Goal: Task Accomplishment & Management: Manage account settings

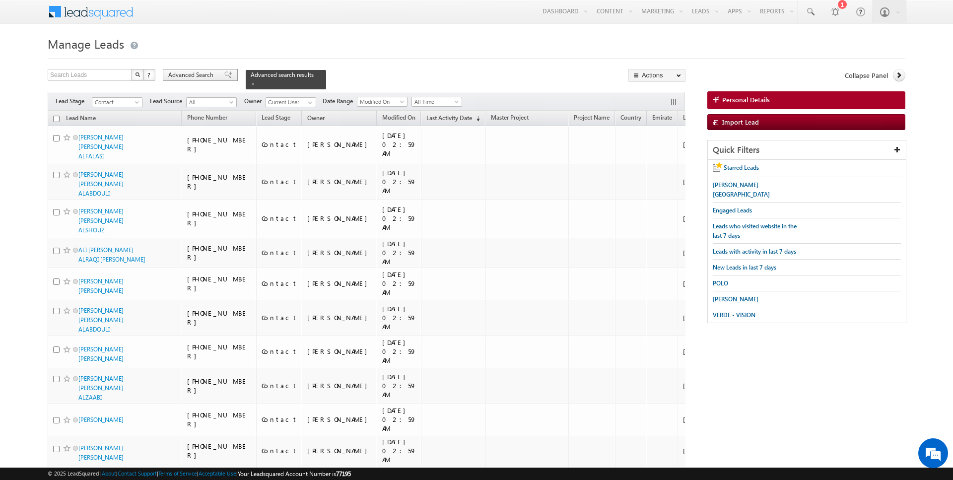
click at [191, 74] on span "Advanced Search" at bounding box center [192, 74] width 48 height 9
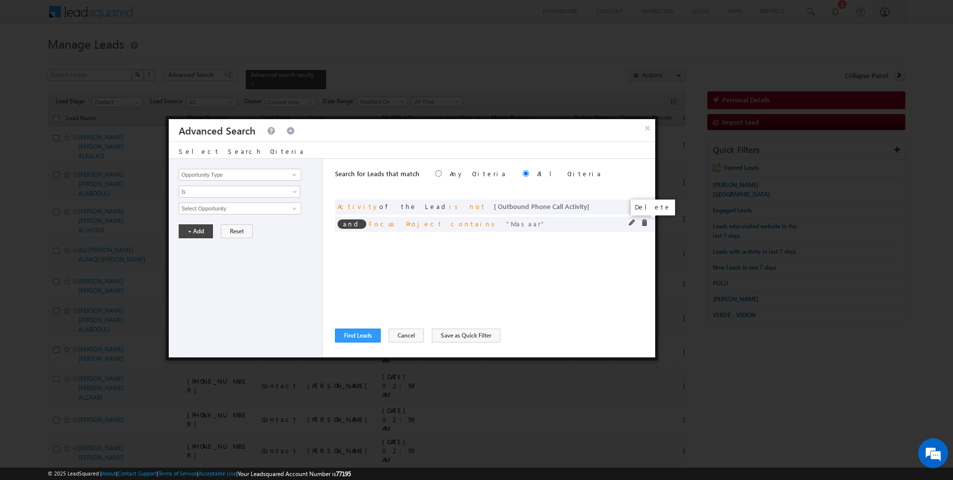
click at [645, 221] on span at bounding box center [644, 222] width 7 height 7
click at [267, 176] on input "Opportunity Type" at bounding box center [240, 175] width 122 height 12
type input "Modified On"
click at [233, 205] on span "All Time" at bounding box center [233, 208] width 108 height 9
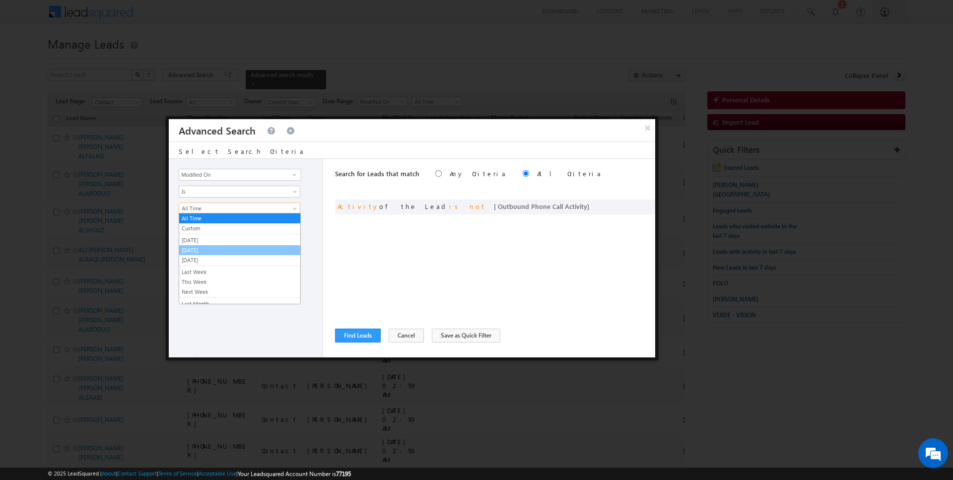
click at [206, 247] on link "[DATE]" at bounding box center [239, 250] width 121 height 9
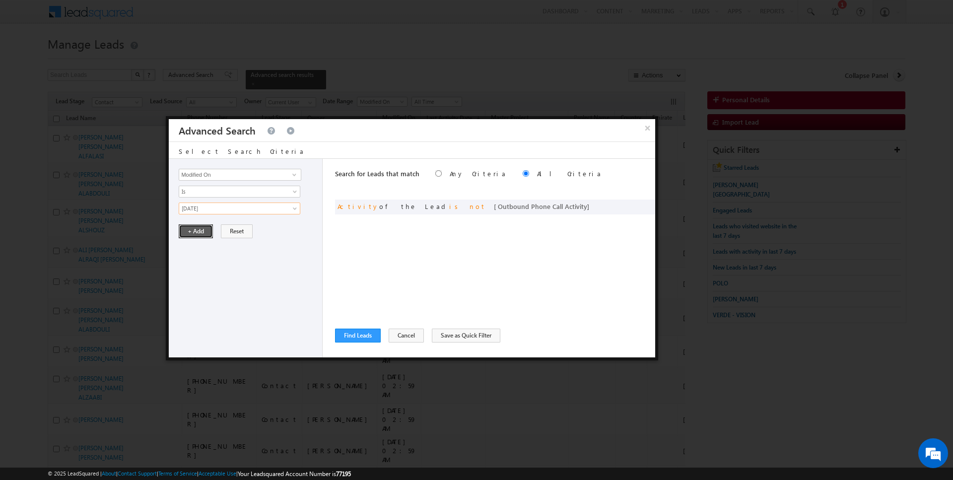
click at [200, 226] on button "+ Add" at bounding box center [196, 231] width 34 height 14
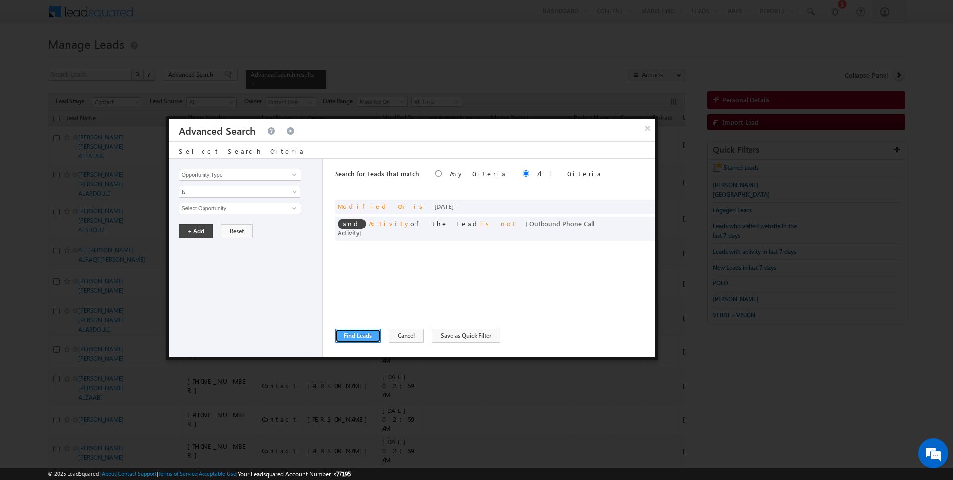
click at [356, 334] on button "Find Leads" at bounding box center [358, 336] width 46 height 14
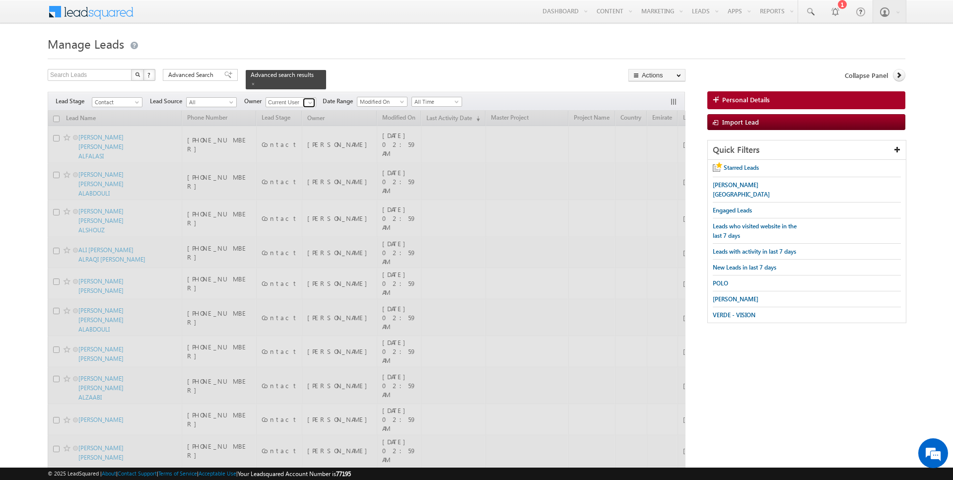
click at [308, 102] on span at bounding box center [310, 103] width 8 height 8
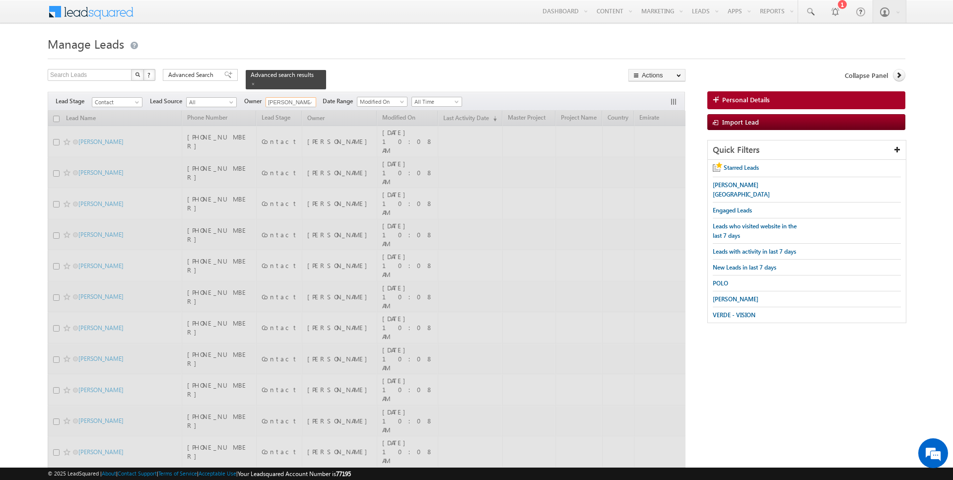
type input "[PERSON_NAME]"
click at [403, 36] on h1 "Manage Leads" at bounding box center [477, 42] width 858 height 19
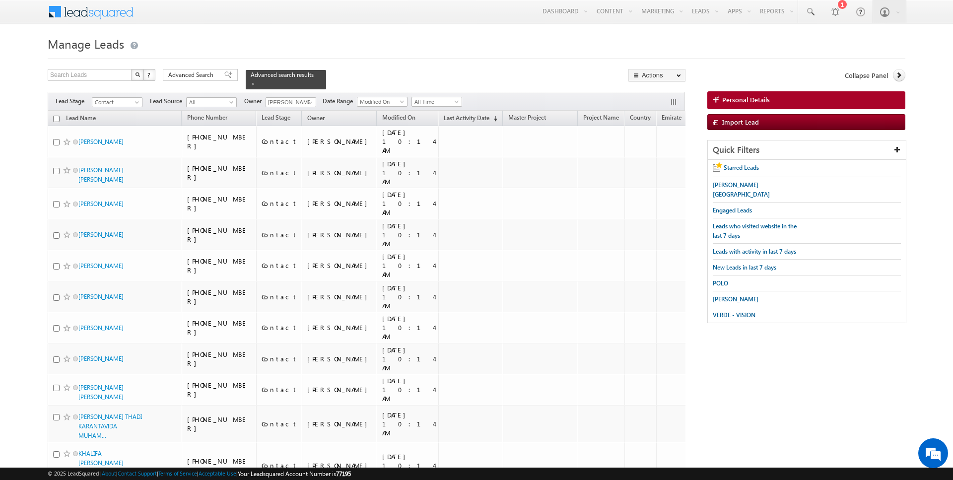
click at [60, 118] on th "Lead Name" at bounding box center [115, 118] width 134 height 15
click at [55, 118] on input "checkbox" at bounding box center [56, 119] width 6 height 6
checkbox input "true"
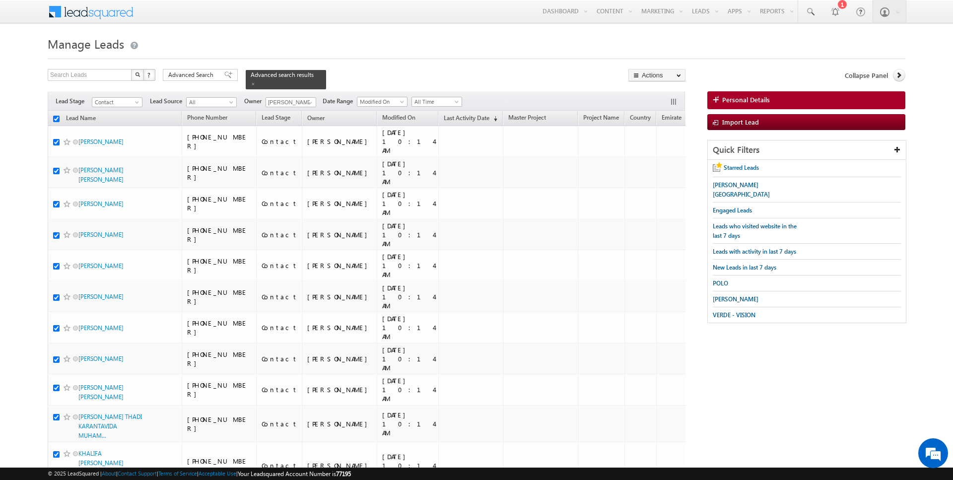
checkbox input "true"
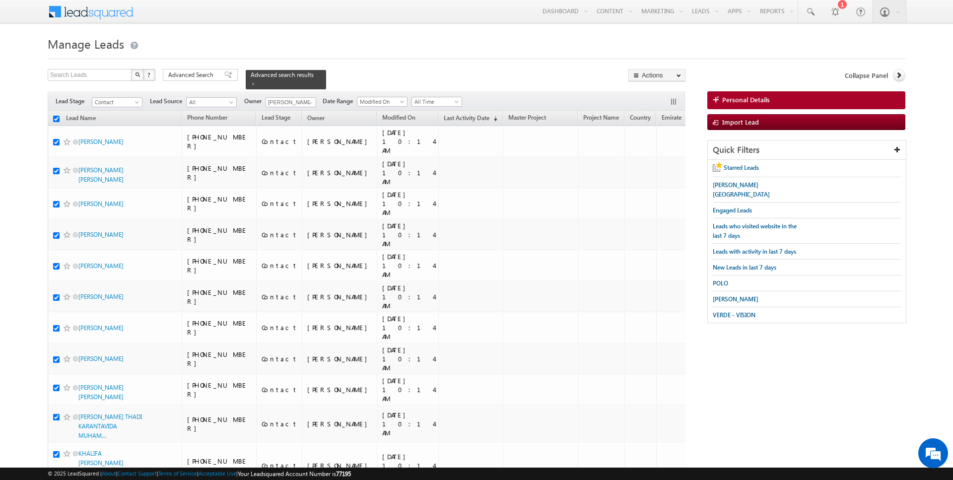
checkbox input "true"
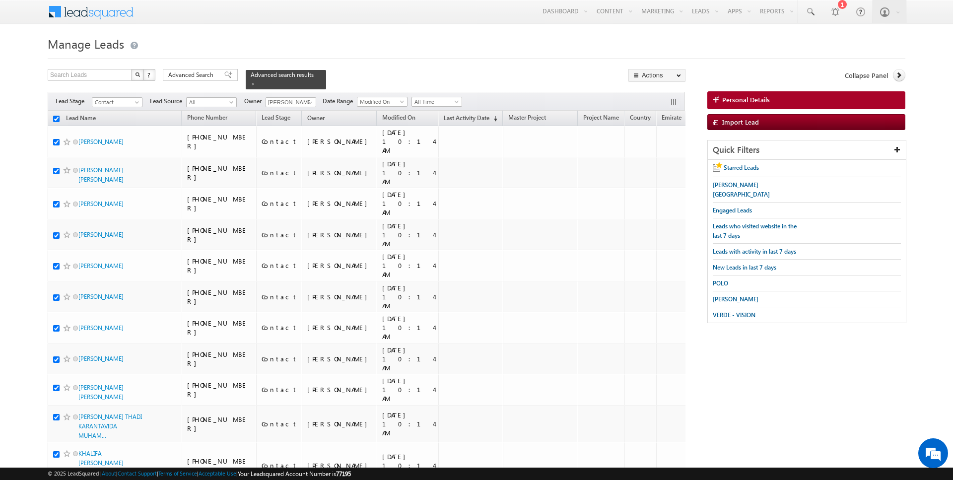
checkbox input "true"
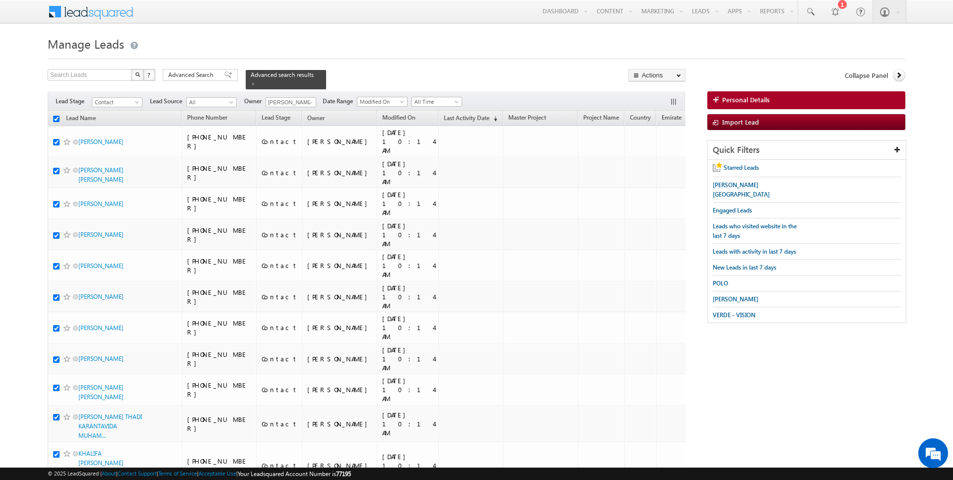
checkbox input "true"
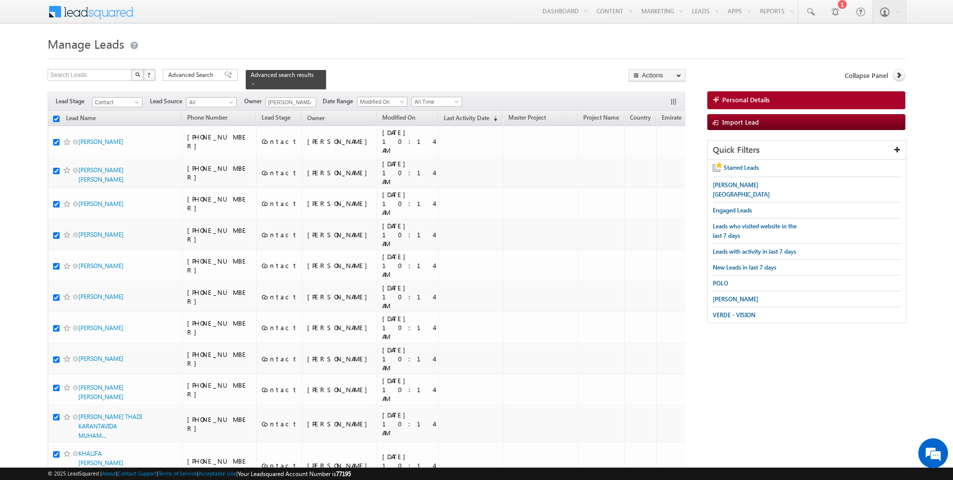
checkbox input "true"
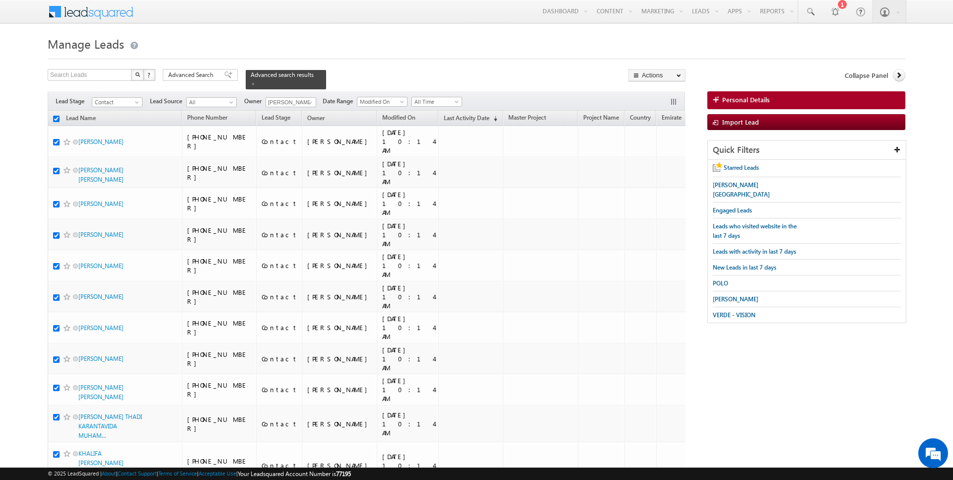
checkbox input "true"
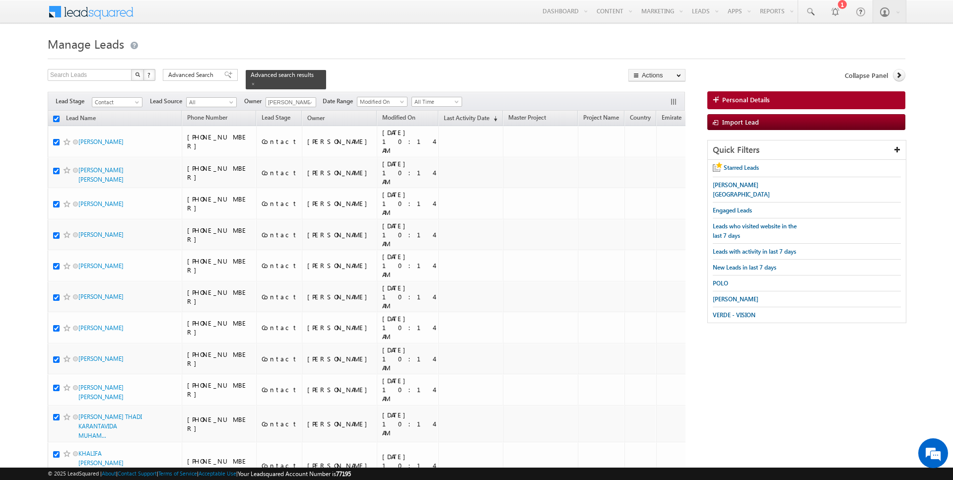
checkbox input "true"
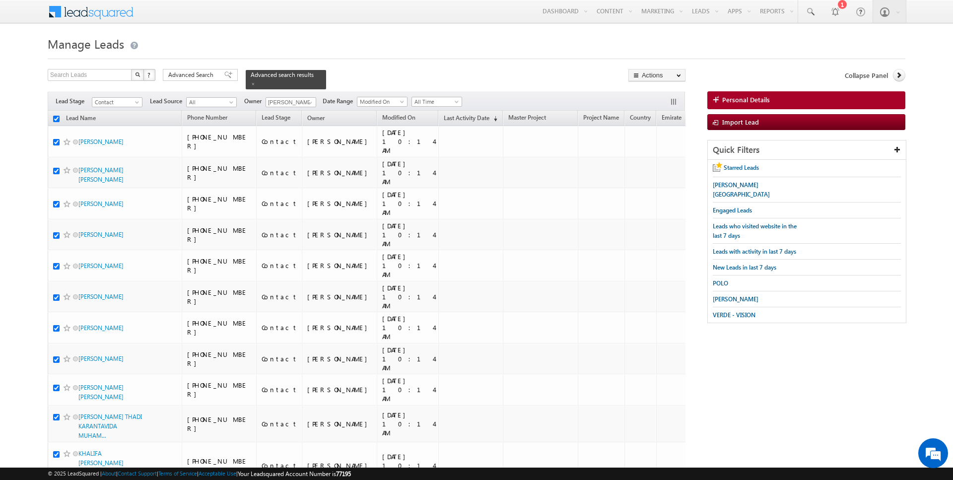
checkbox input "true"
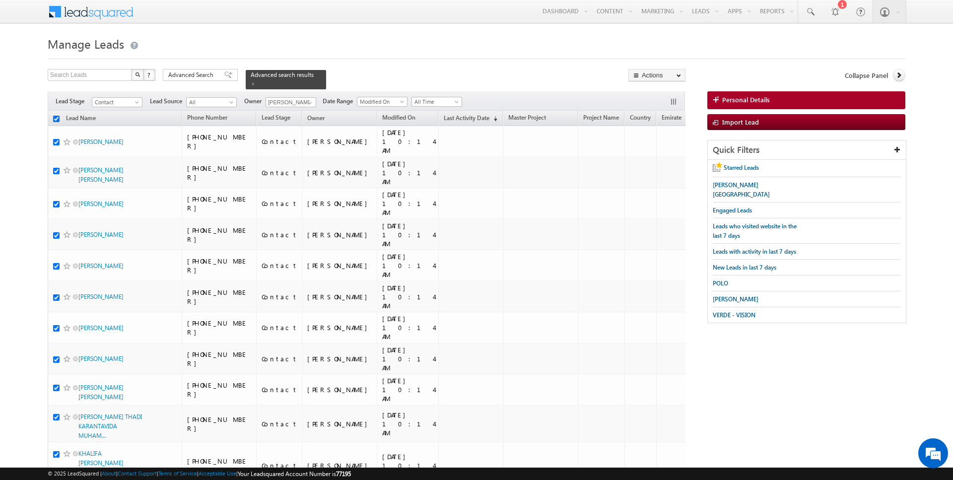
checkbox input "true"
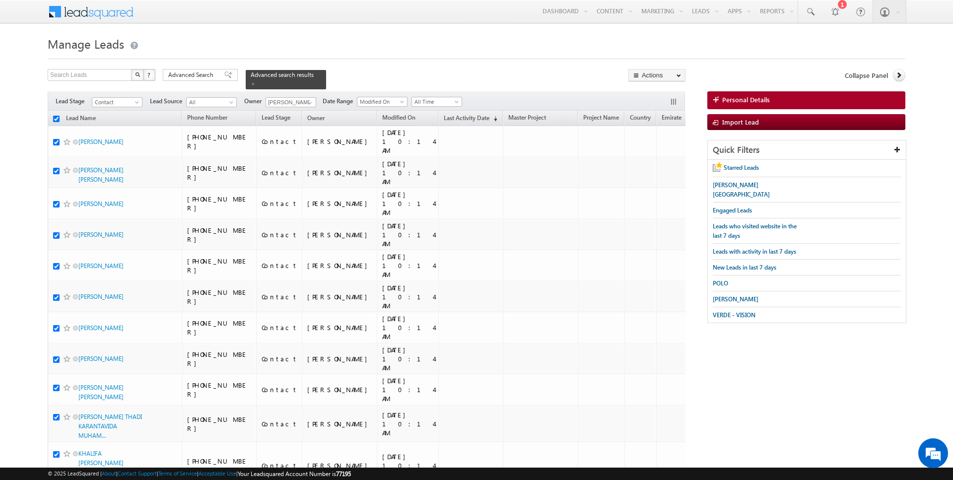
checkbox input "true"
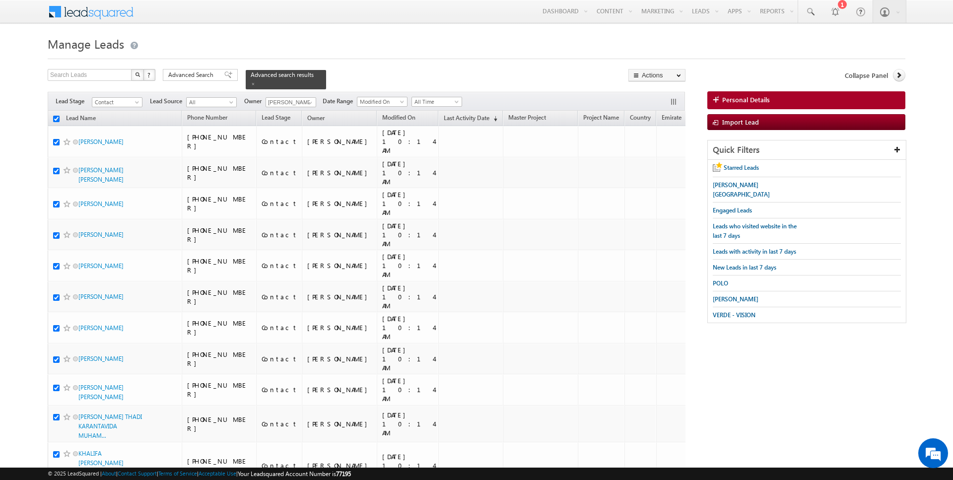
checkbox input "true"
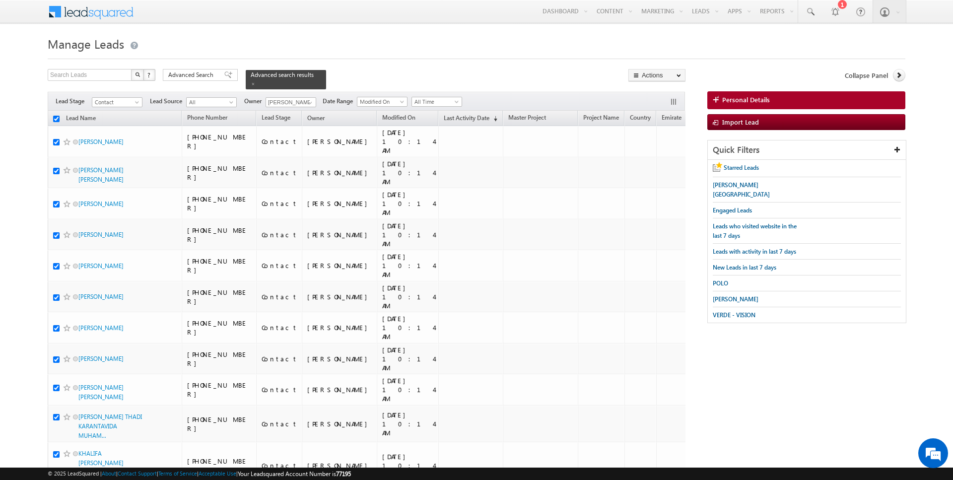
checkbox input "true"
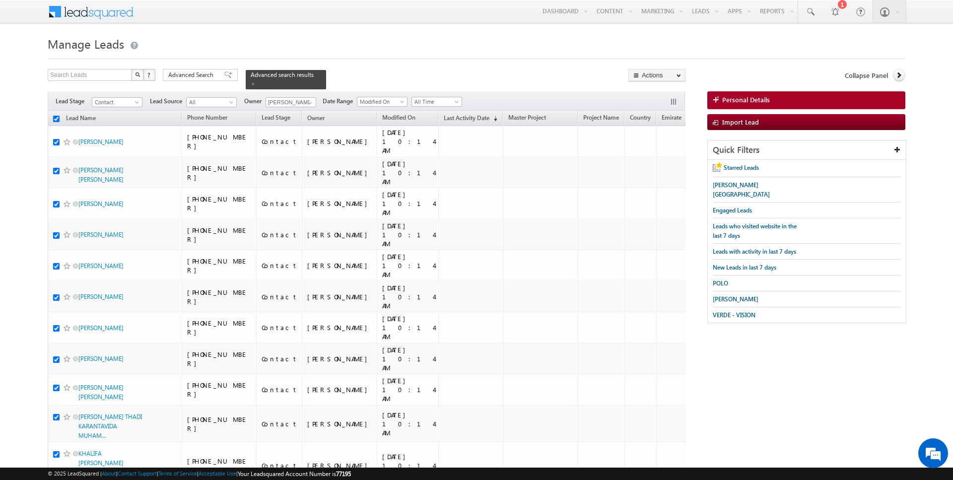
checkbox input "true"
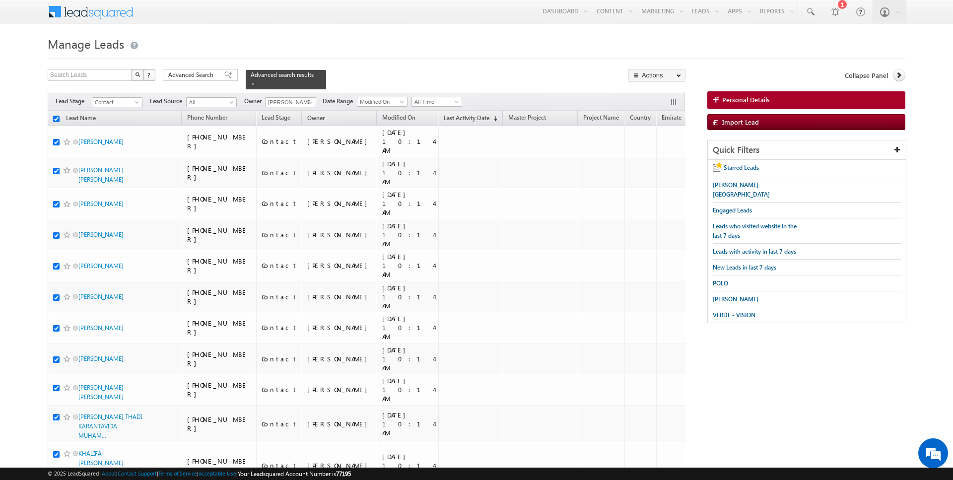
checkbox input "true"
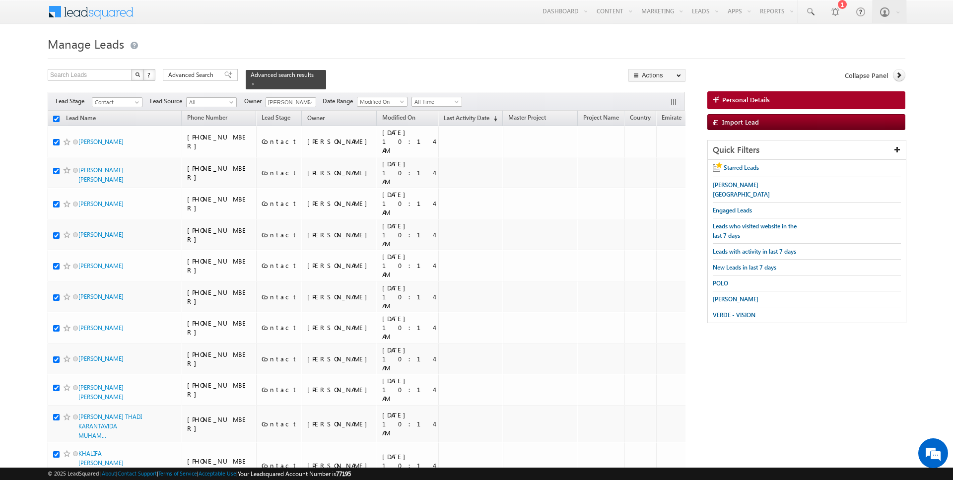
checkbox input "true"
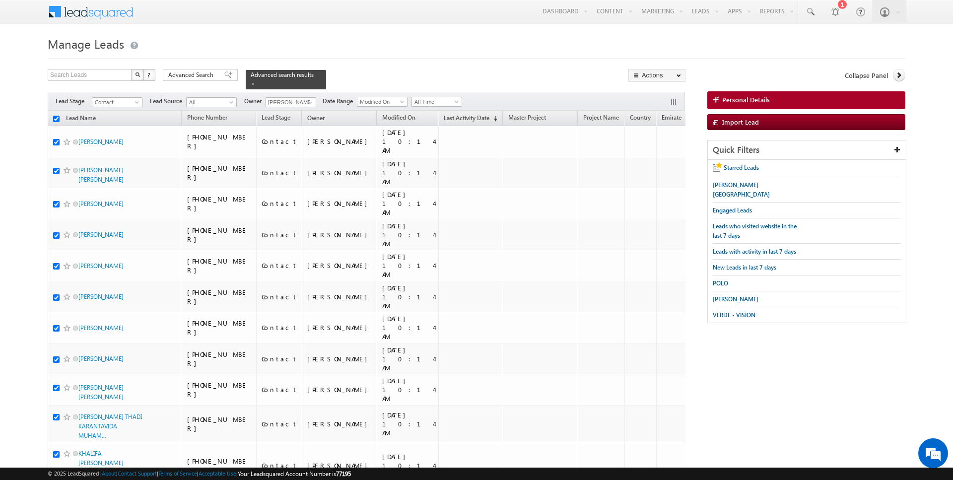
checkbox input "true"
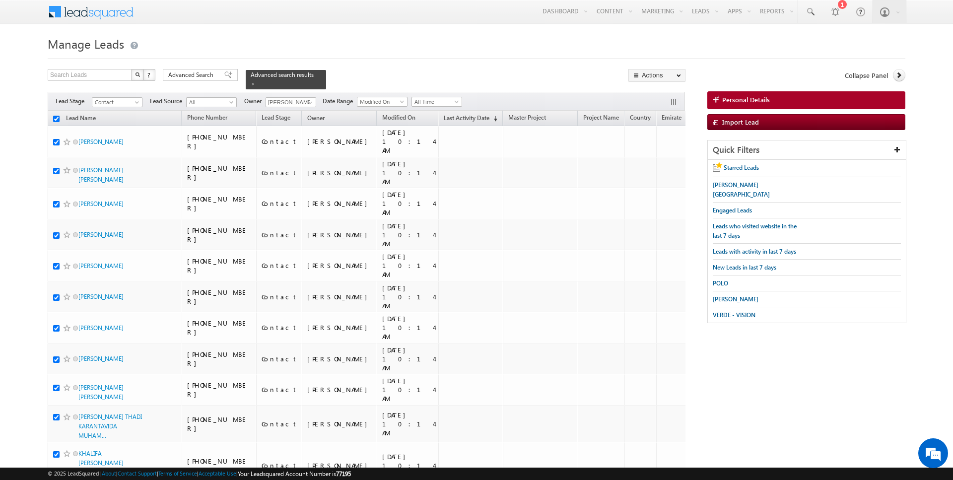
checkbox input "true"
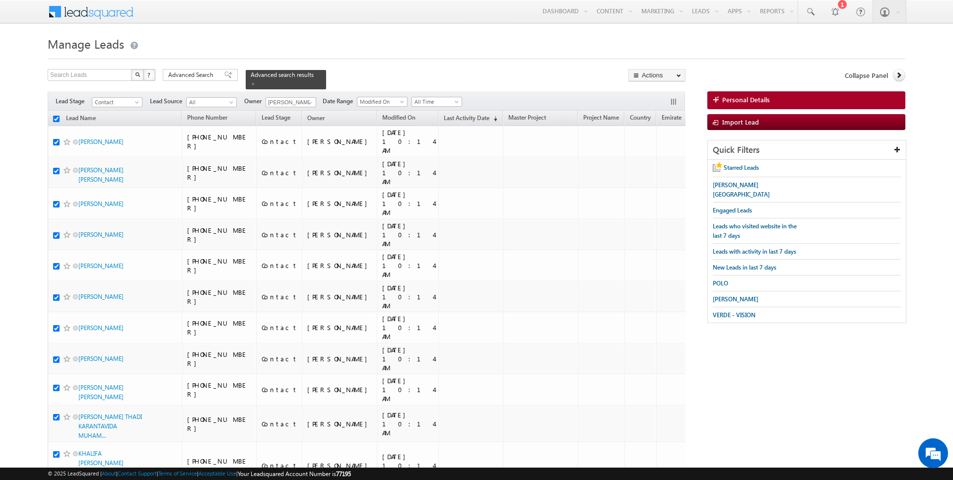
checkbox input "true"
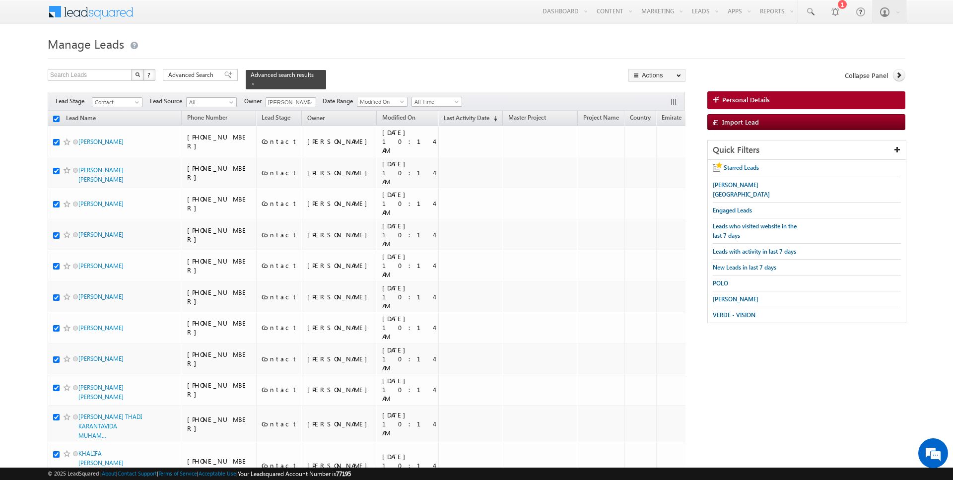
checkbox input "true"
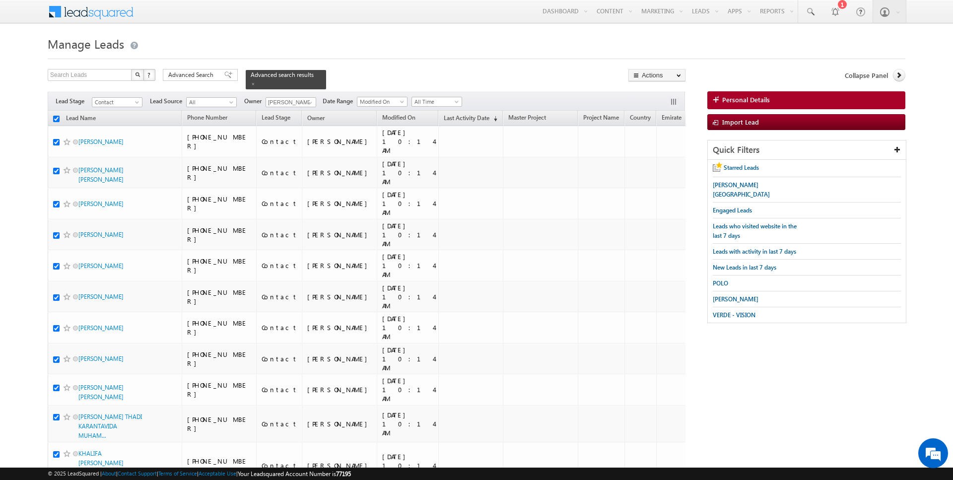
checkbox input "true"
click at [663, 103] on link "Bulk Update" at bounding box center [657, 101] width 56 height 12
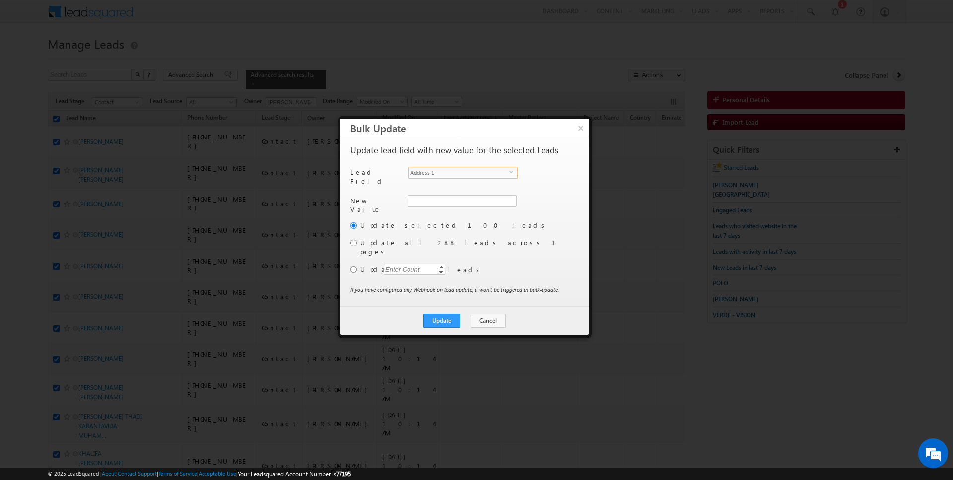
click at [466, 173] on span "Address 1" at bounding box center [459, 172] width 100 height 11
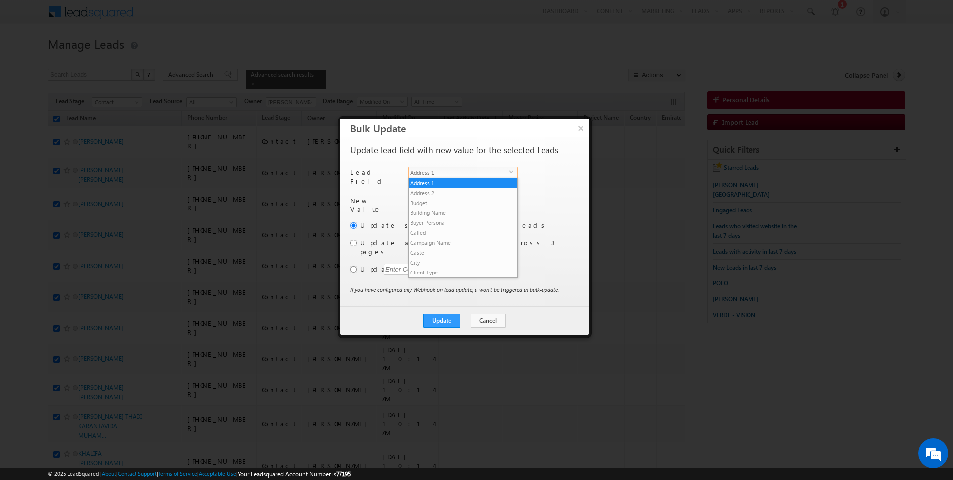
scroll to position [388, 0]
click at [429, 276] on li "Owner" at bounding box center [463, 281] width 108 height 10
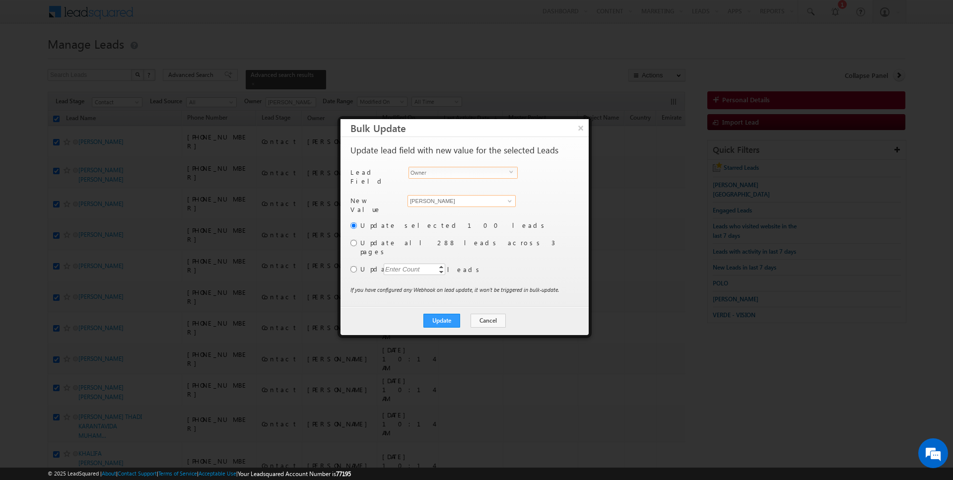
click at [430, 195] on input "[PERSON_NAME]" at bounding box center [461, 201] width 108 height 12
click at [354, 240] on input "radio" at bounding box center [353, 243] width 6 height 6
radio input "true"
click at [429, 314] on button "Update" at bounding box center [441, 321] width 37 height 14
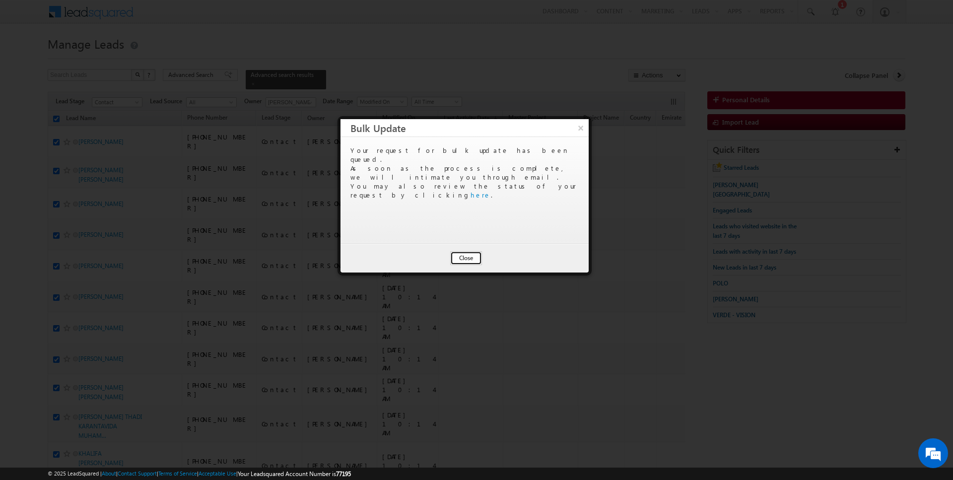
click at [473, 258] on button "Close" at bounding box center [466, 258] width 32 height 14
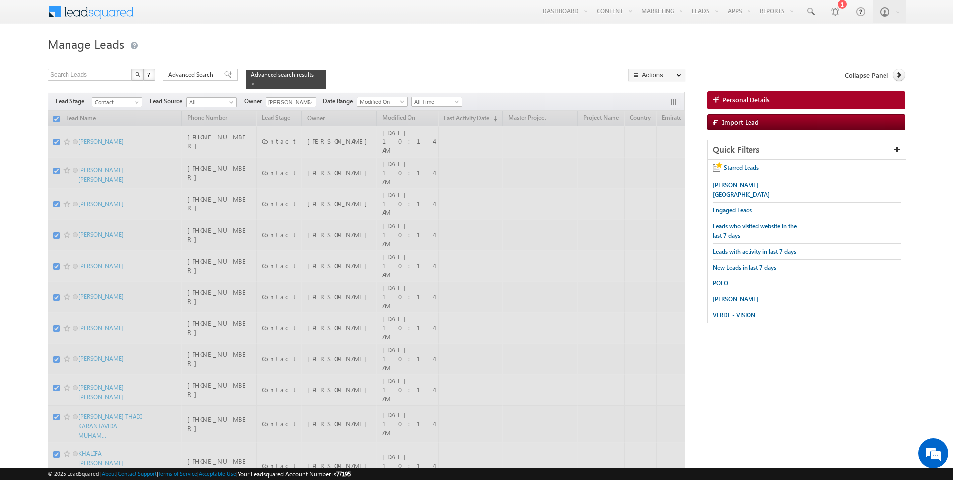
checkbox input "false"
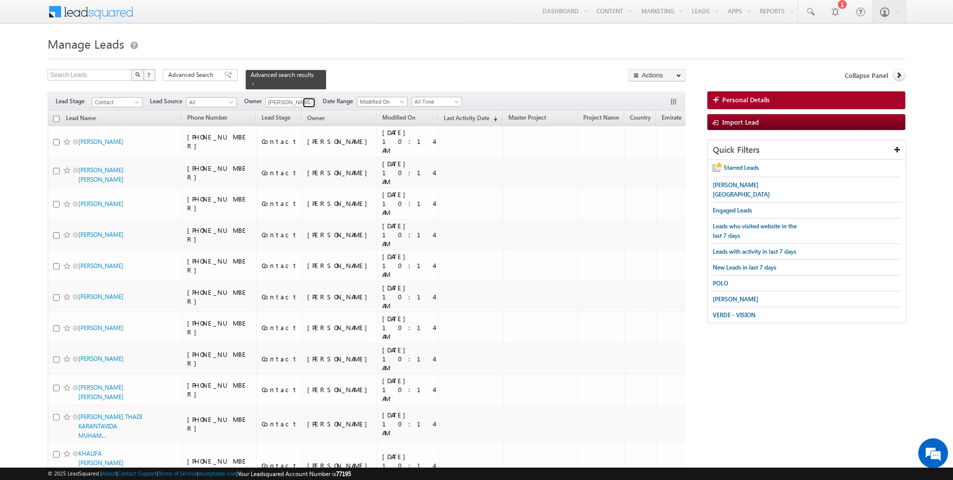
click at [306, 102] on span at bounding box center [310, 103] width 8 height 8
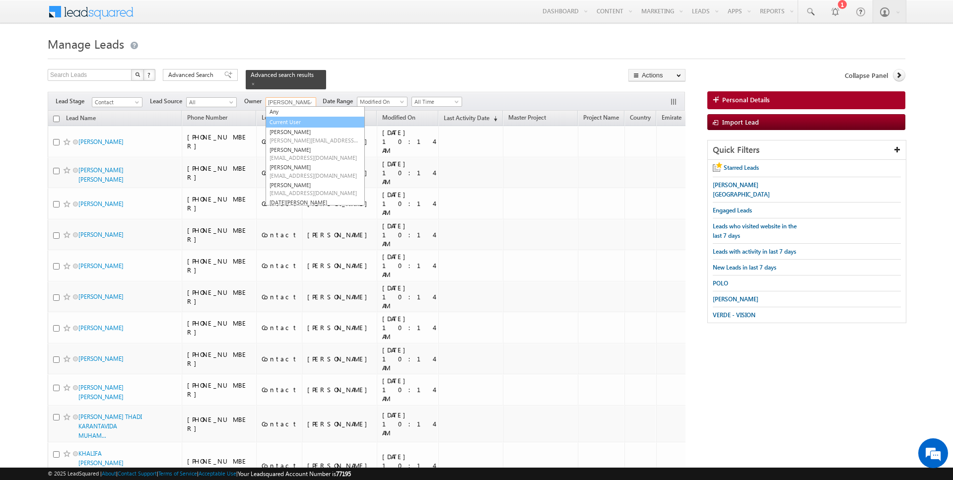
click at [283, 121] on link "Current User" at bounding box center [314, 122] width 99 height 11
type input "Current User"
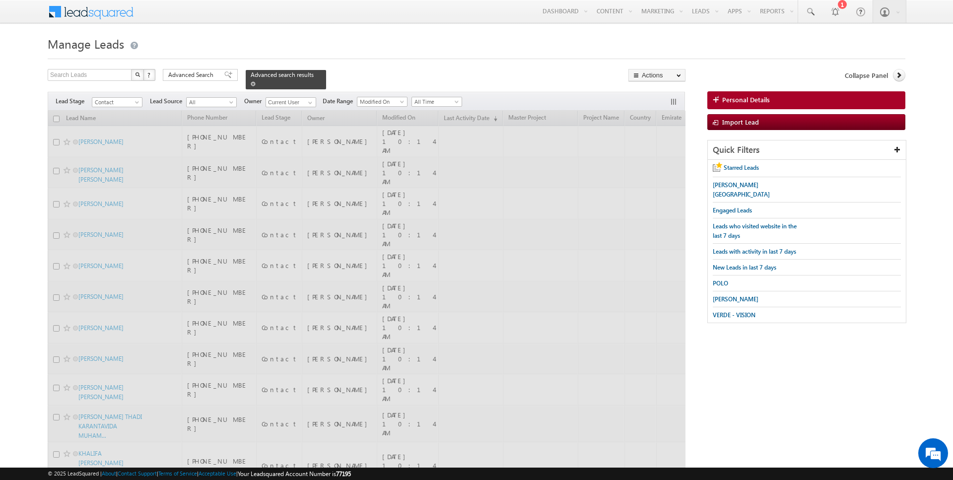
click at [251, 84] on span at bounding box center [253, 83] width 5 height 5
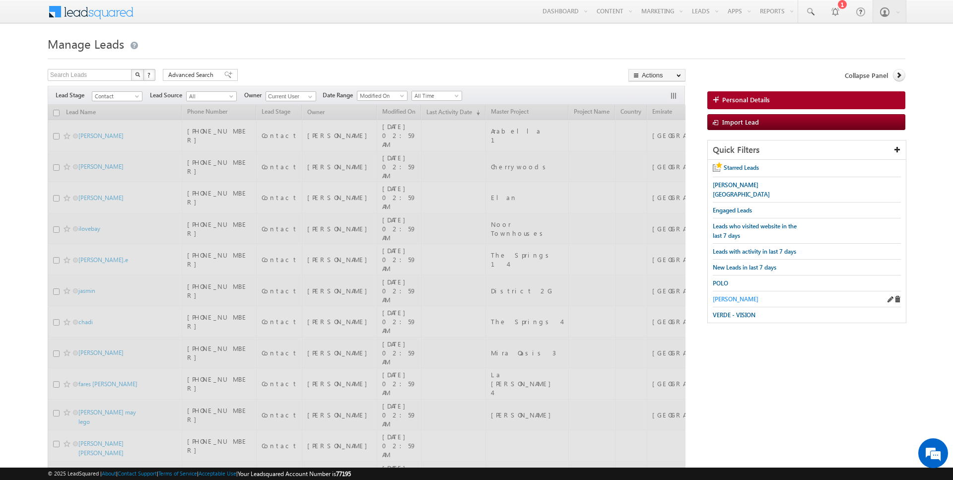
click at [727, 295] on span "[PERSON_NAME]" at bounding box center [736, 298] width 46 height 7
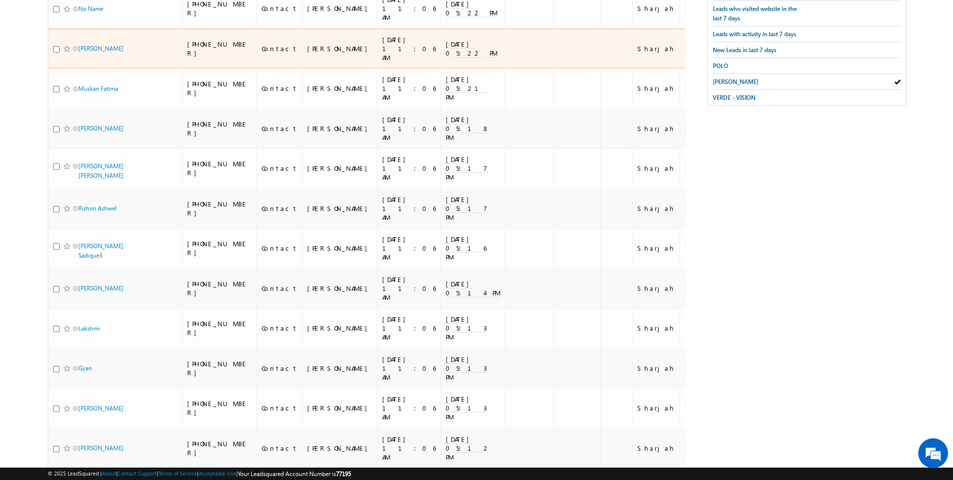
scroll to position [0, 0]
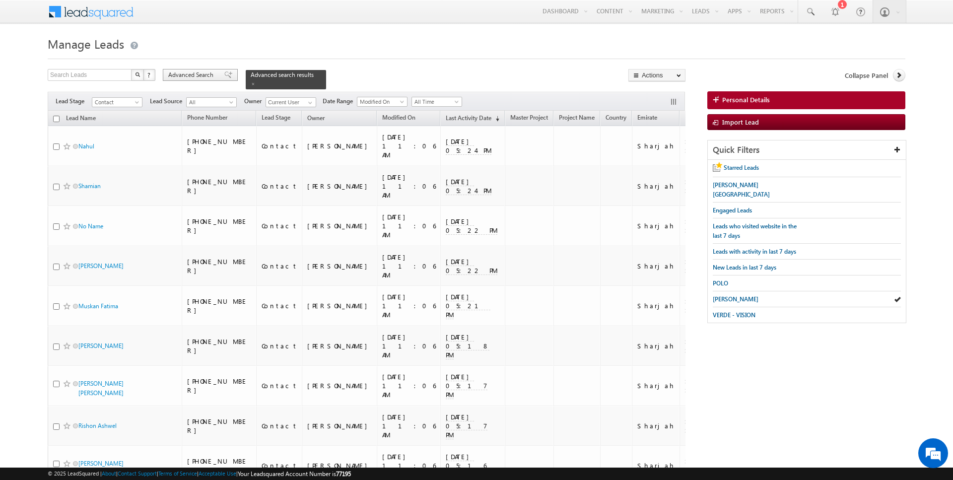
click at [187, 70] on div "Advanced Search" at bounding box center [200, 75] width 75 height 12
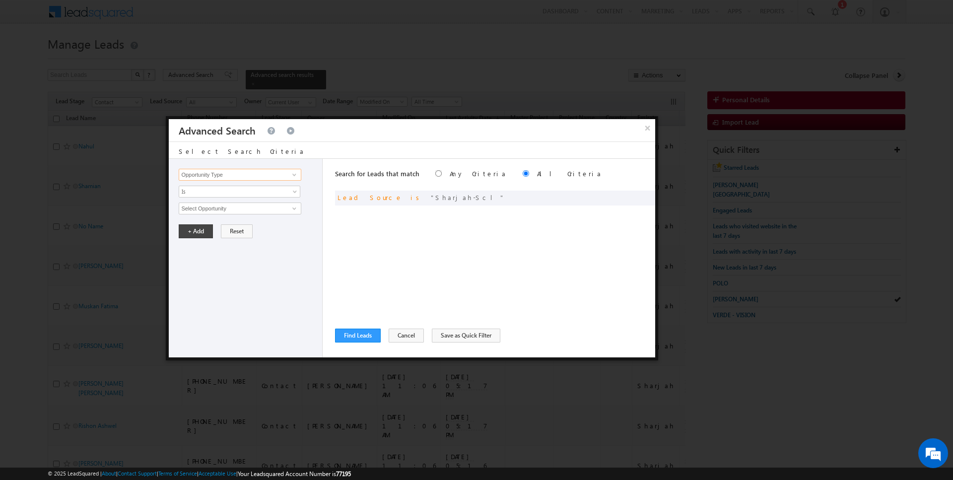
click at [217, 172] on input "Opportunity Type" at bounding box center [240, 175] width 122 height 12
type input "Lead Activity"
click at [221, 195] on span "Is" at bounding box center [233, 191] width 108 height 9
click at [211, 210] on link "Is Not" at bounding box center [239, 211] width 121 height 9
click at [222, 205] on input "Select Activity" at bounding box center [240, 208] width 122 height 12
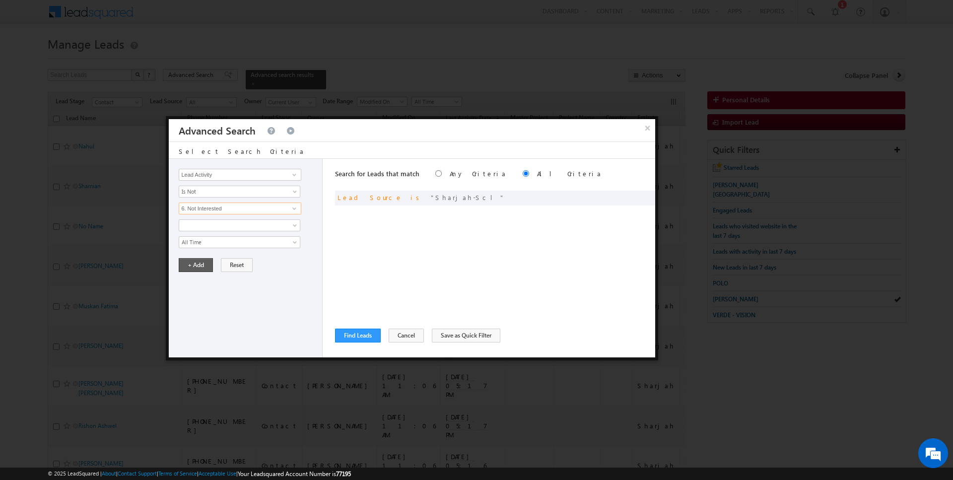
type input "6. Not Interested"
click at [195, 264] on button "+ Add" at bounding box center [196, 265] width 34 height 14
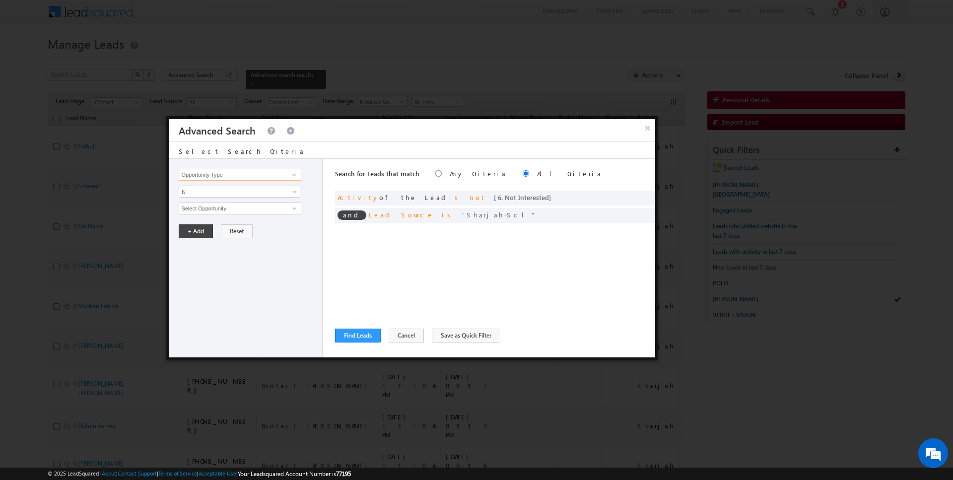
click at [233, 173] on input "Opportunity Type" at bounding box center [240, 175] width 122 height 12
type input "Lead Activity"
click at [220, 190] on span "Is" at bounding box center [233, 191] width 108 height 9
click at [210, 210] on link "Is Not" at bounding box center [239, 211] width 121 height 9
click at [213, 209] on input "Select Activity" at bounding box center [240, 208] width 122 height 12
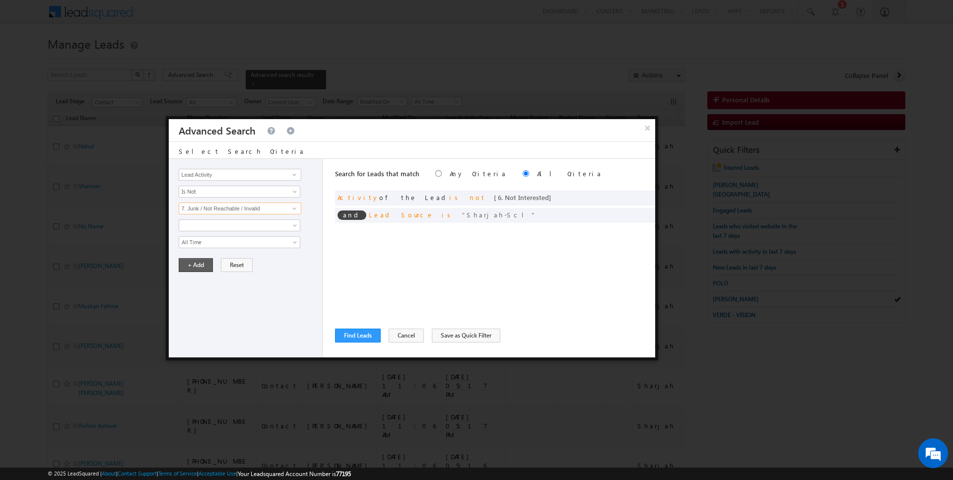
type input "7. Junk / Not Reachable / Invalid"
click at [191, 263] on button "+ Add" at bounding box center [196, 265] width 34 height 14
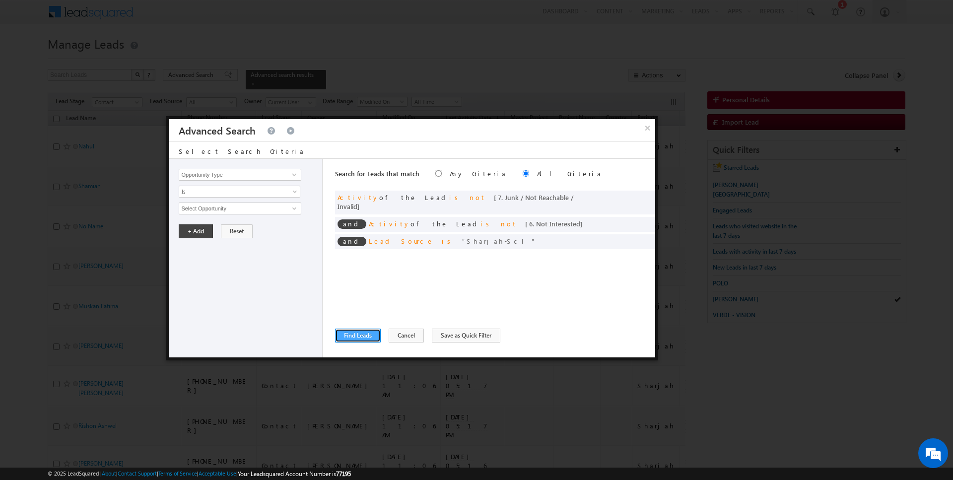
click at [363, 335] on button "Find Leads" at bounding box center [358, 336] width 46 height 14
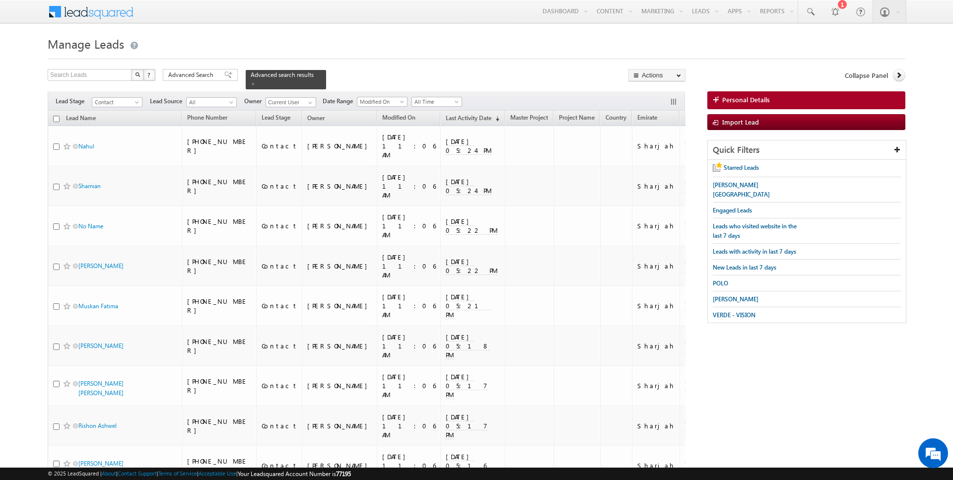
click at [56, 119] on input "checkbox" at bounding box center [56, 119] width 6 height 6
checkbox input "true"
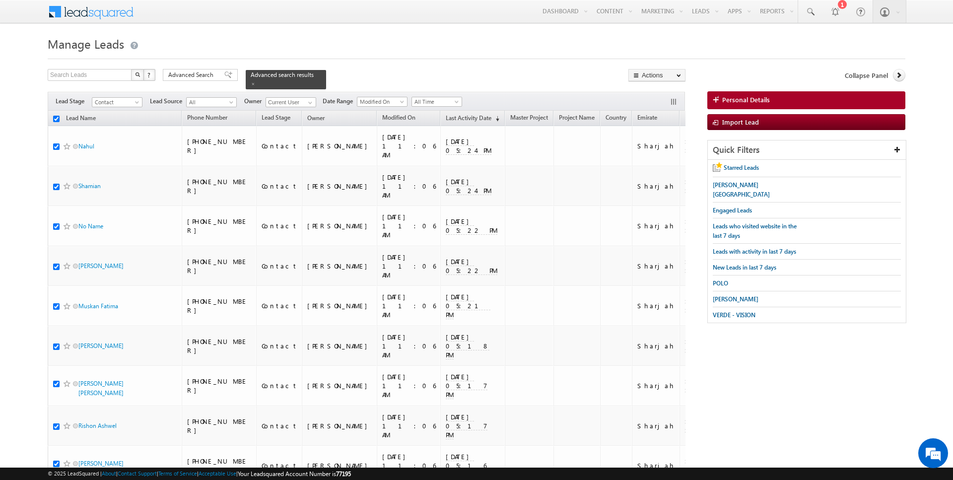
checkbox input "true"
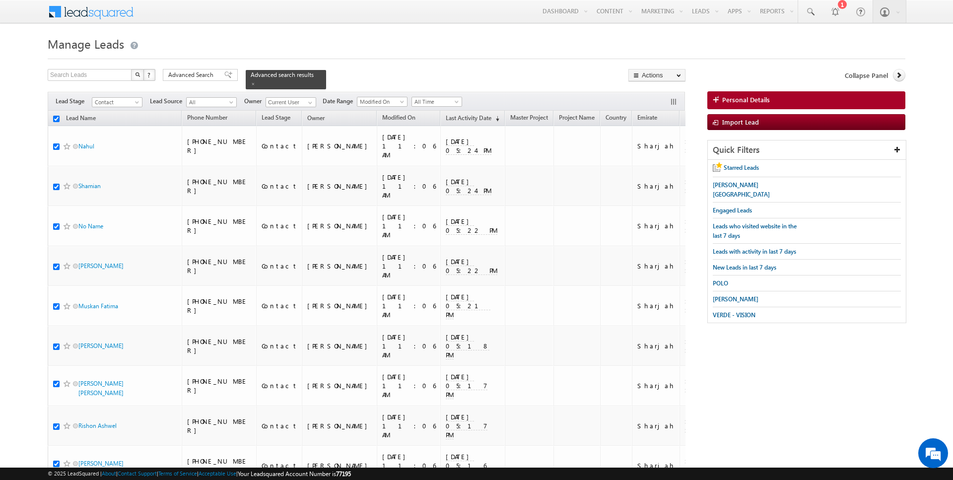
checkbox input "true"
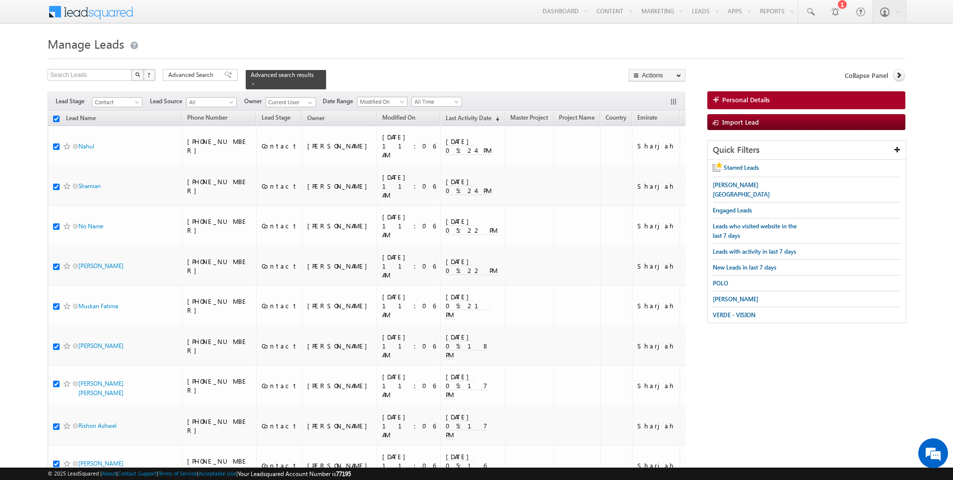
checkbox input "true"
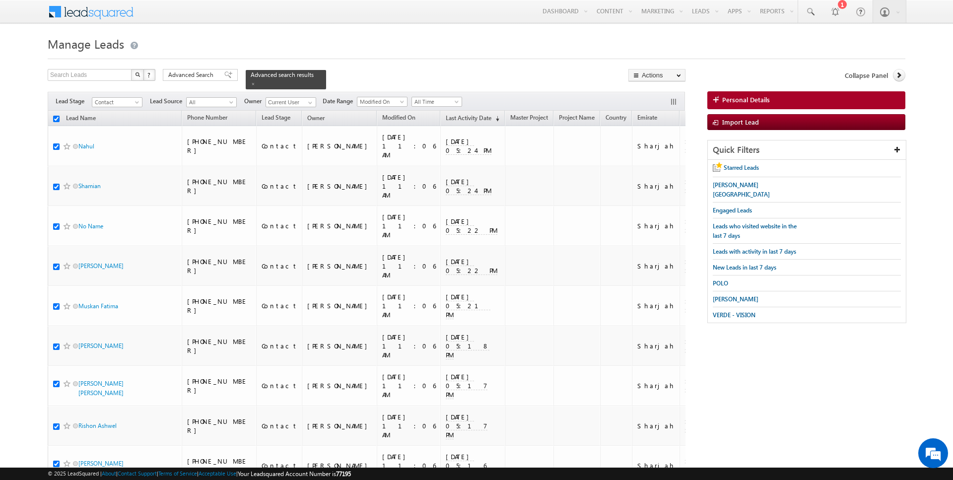
checkbox input "true"
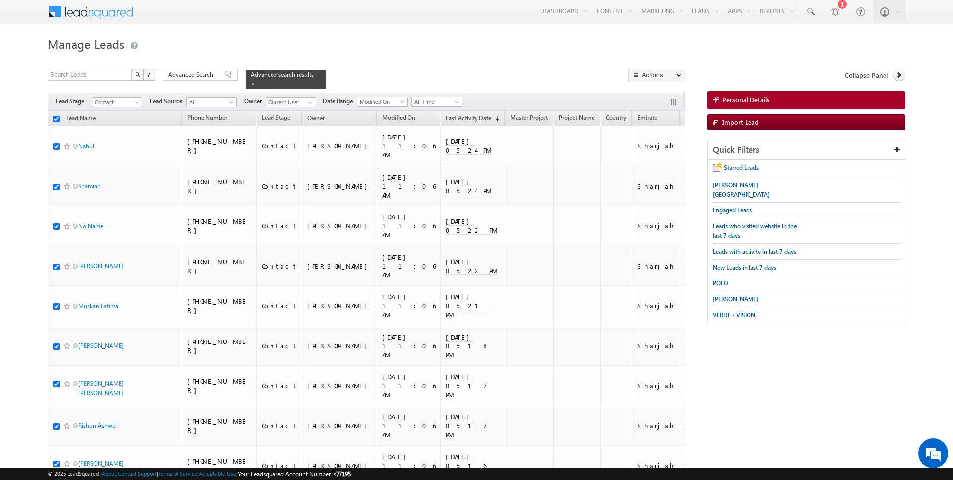
checkbox input "true"
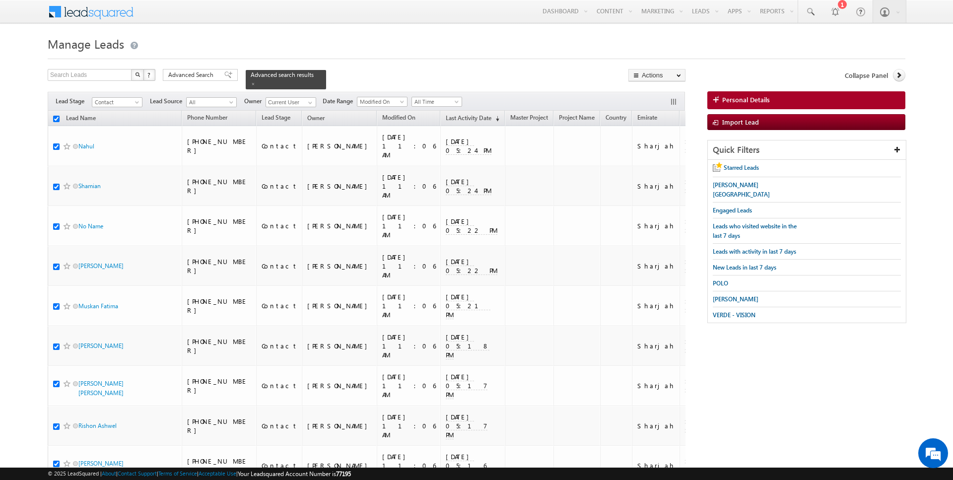
checkbox input "true"
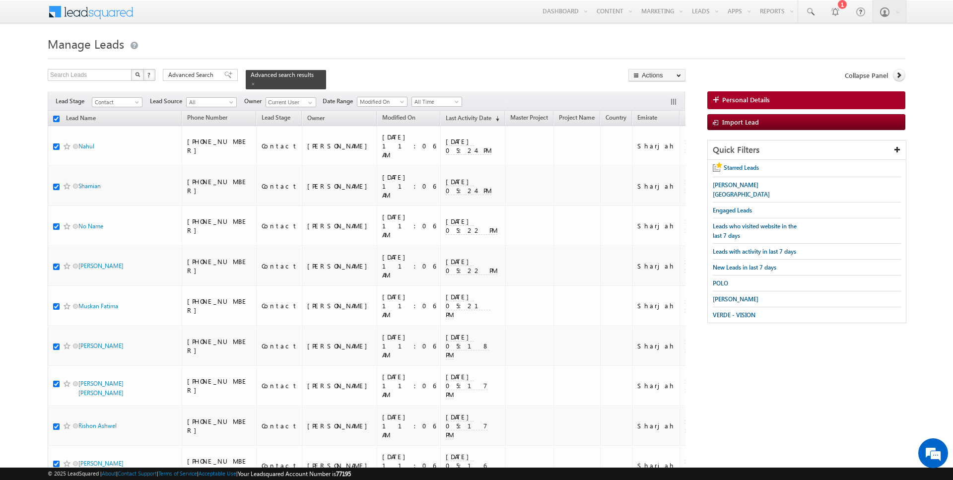
checkbox input "true"
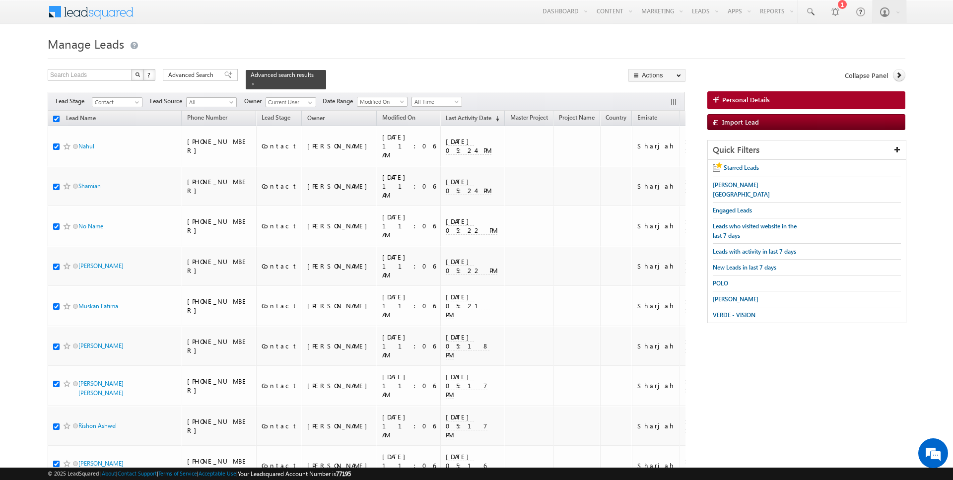
checkbox input "true"
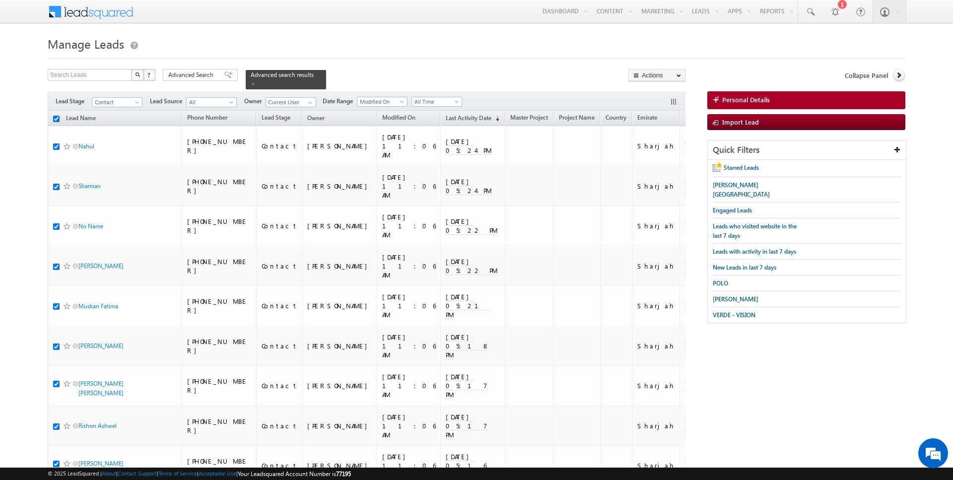
checkbox input "true"
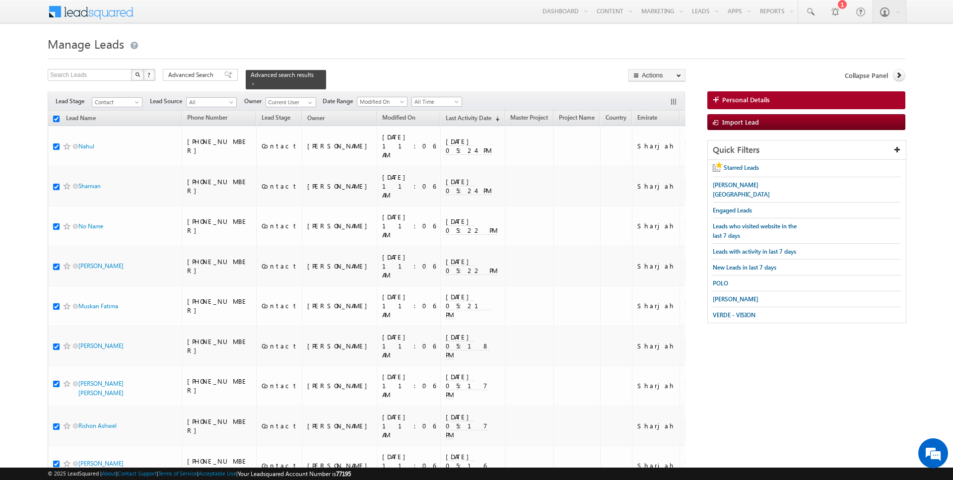
checkbox input "true"
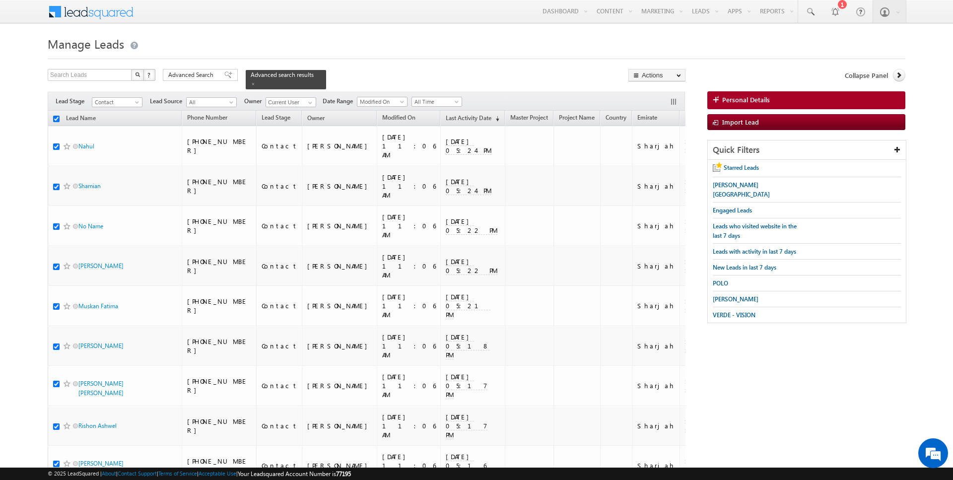
checkbox input "true"
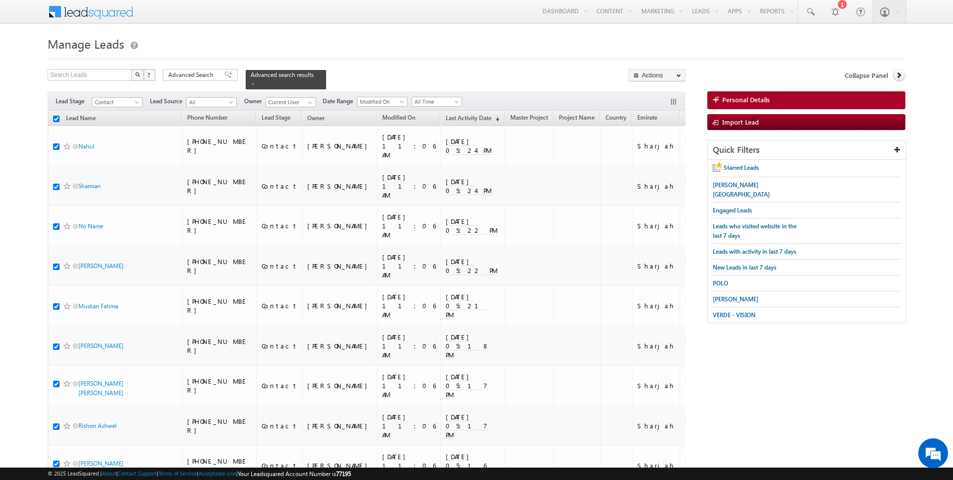
checkbox input "true"
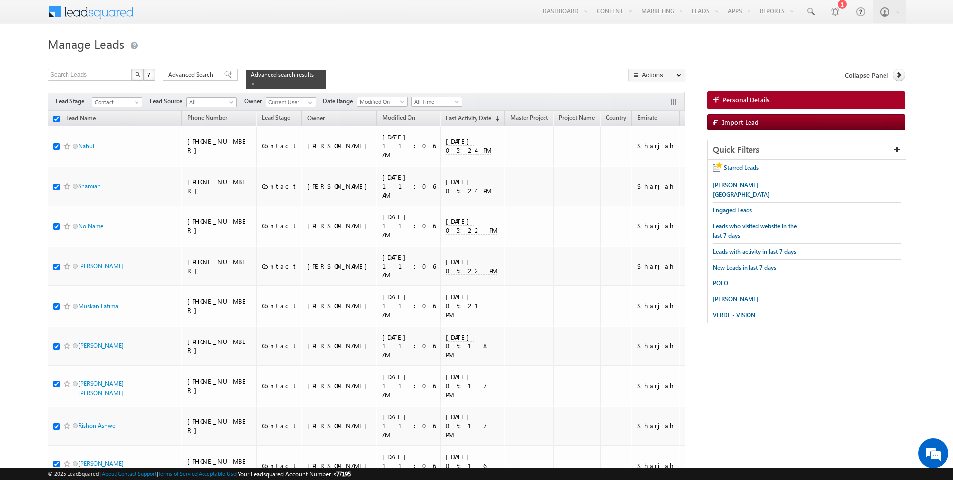
checkbox input "true"
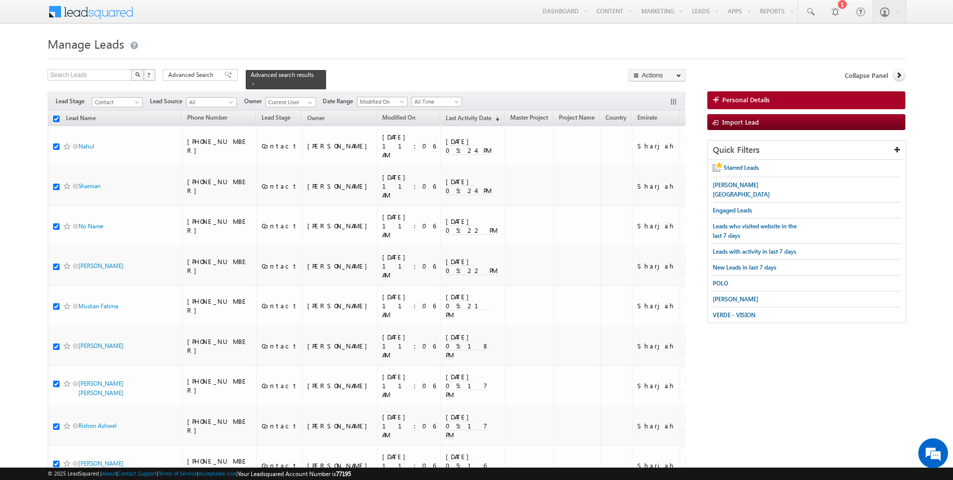
checkbox input "true"
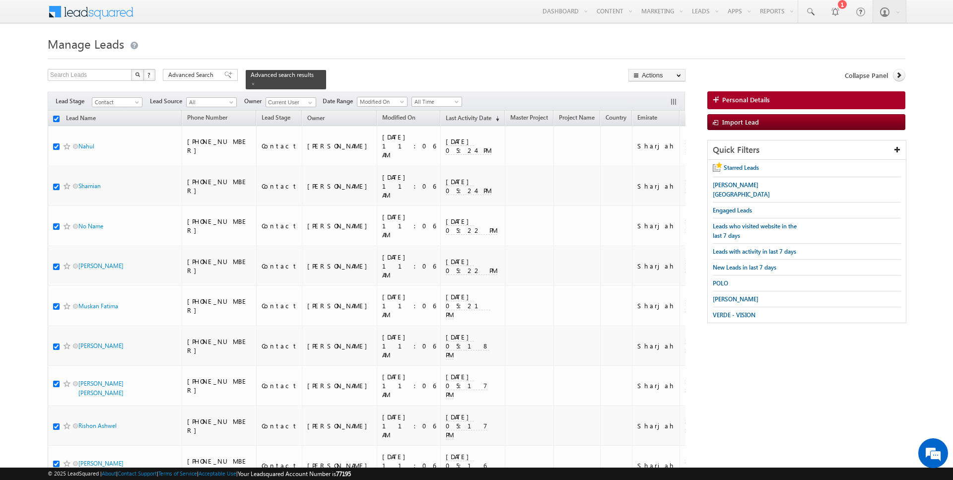
checkbox input "true"
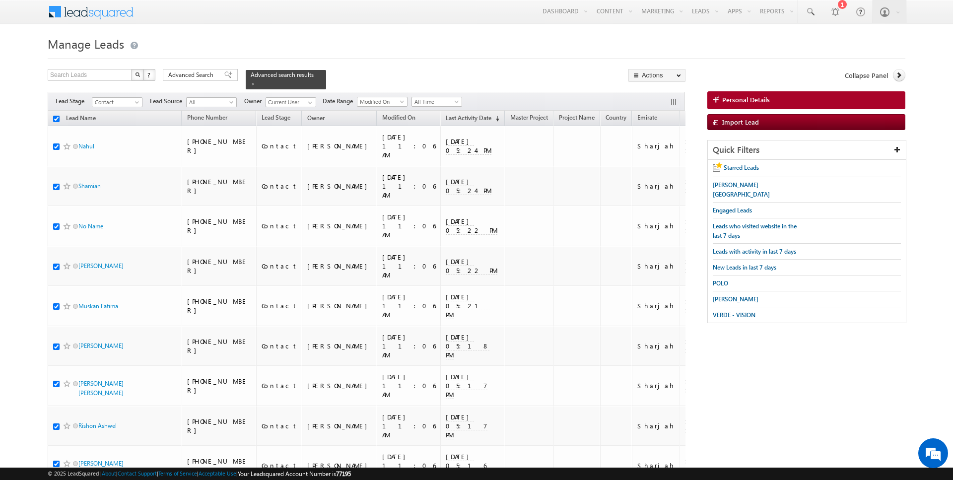
checkbox input "true"
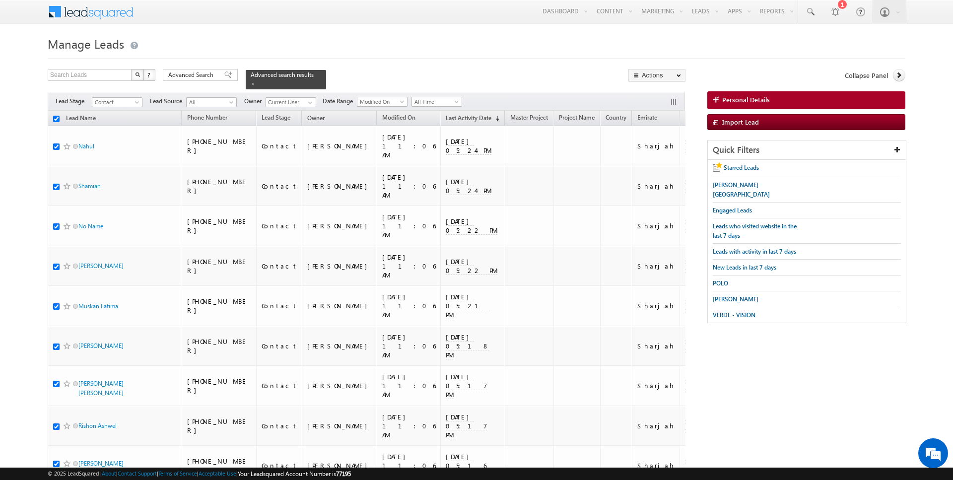
checkbox input "true"
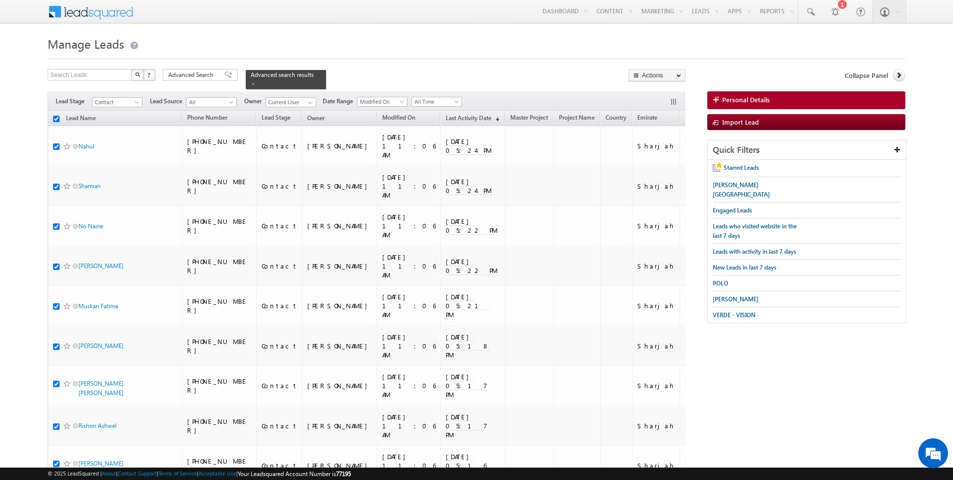
checkbox input "true"
click at [661, 103] on link "Bulk Update" at bounding box center [657, 101] width 56 height 12
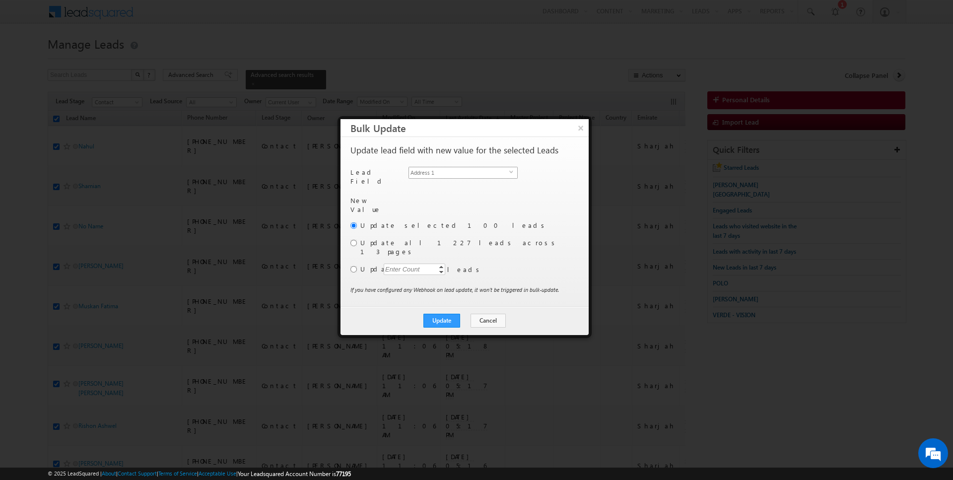
click at [447, 171] on span "Address 1" at bounding box center [459, 172] width 100 height 11
click at [434, 195] on input "[PERSON_NAME]" at bounding box center [461, 201] width 108 height 12
click button "×" at bounding box center [581, 127] width 16 height 17
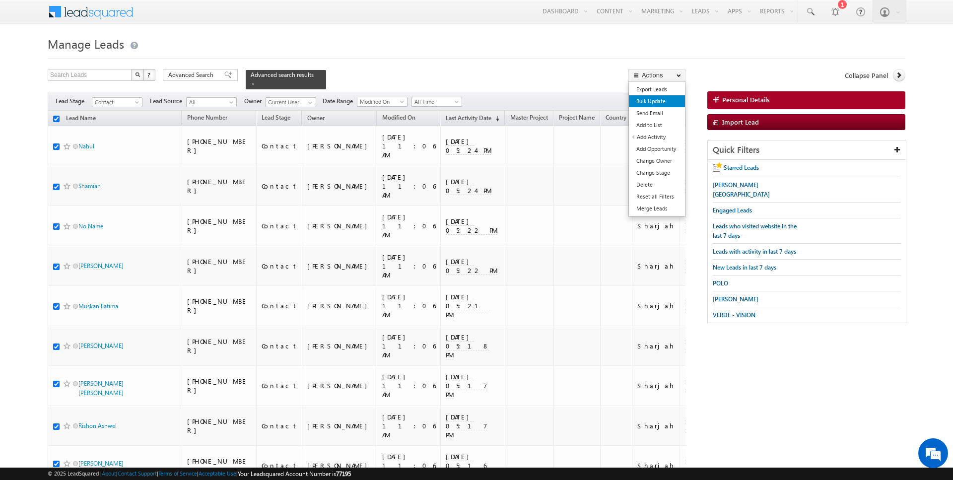
click at [665, 105] on link "Bulk Update" at bounding box center [657, 101] width 56 height 12
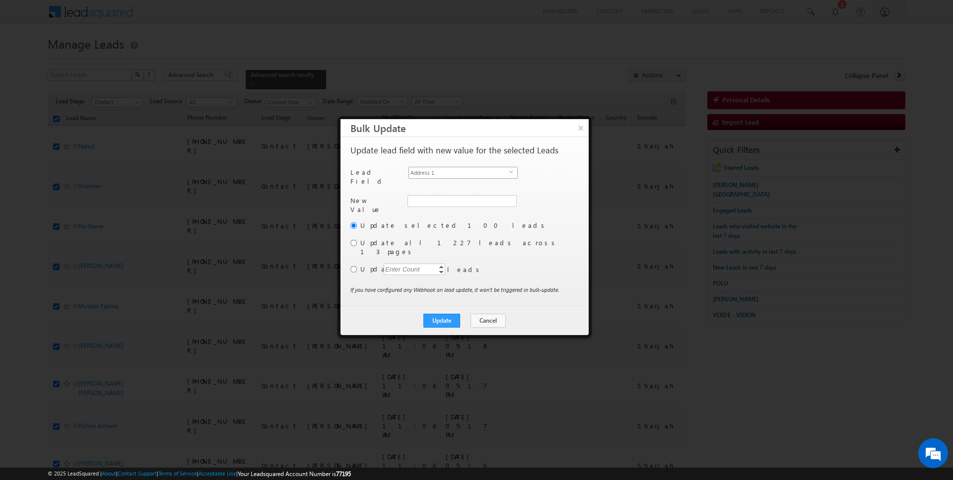
click at [437, 173] on span "Address 1" at bounding box center [459, 172] width 100 height 11
click at [439, 195] on input "[PERSON_NAME]" at bounding box center [461, 201] width 108 height 12
click at [359, 257] on div "Update selected 100 leads Update all 1227 leads across 13 pages Update Enter Co…" at bounding box center [463, 252] width 226 height 65
click at [353, 266] on input "radio" at bounding box center [353, 269] width 6 height 6
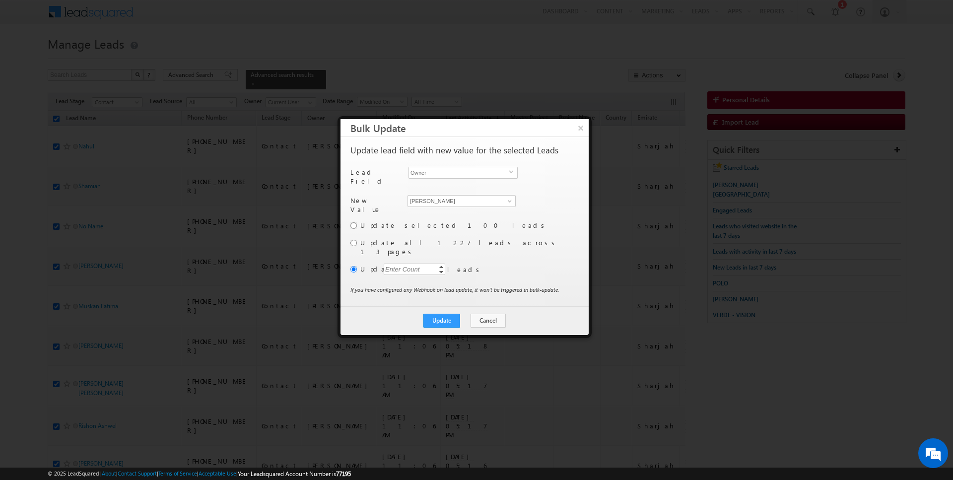
click at [399, 264] on div "Enter Count" at bounding box center [403, 269] width 38 height 11
click at [451, 314] on button "Update" at bounding box center [441, 321] width 37 height 14
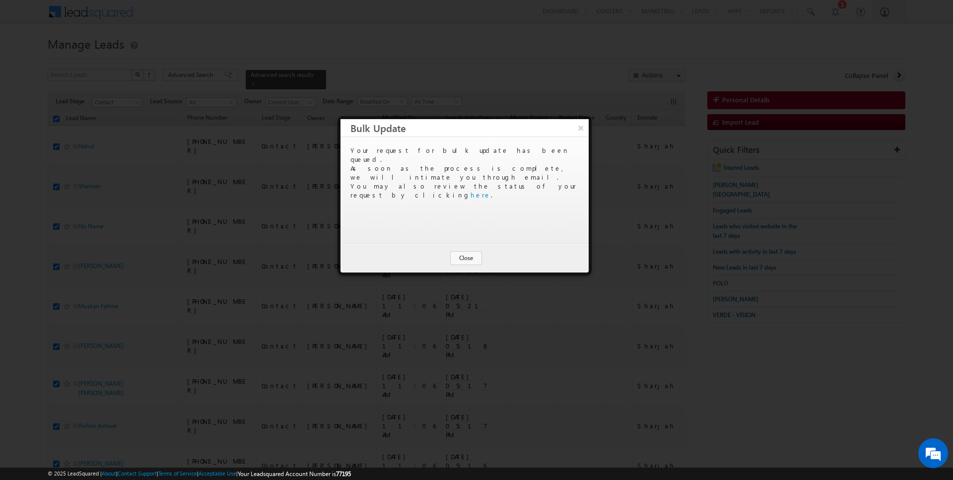
click at [471, 307] on div at bounding box center [476, 240] width 953 height 480
click at [471, 252] on button "Close" at bounding box center [466, 258] width 32 height 14
